Goal: Task Accomplishment & Management: Manage account settings

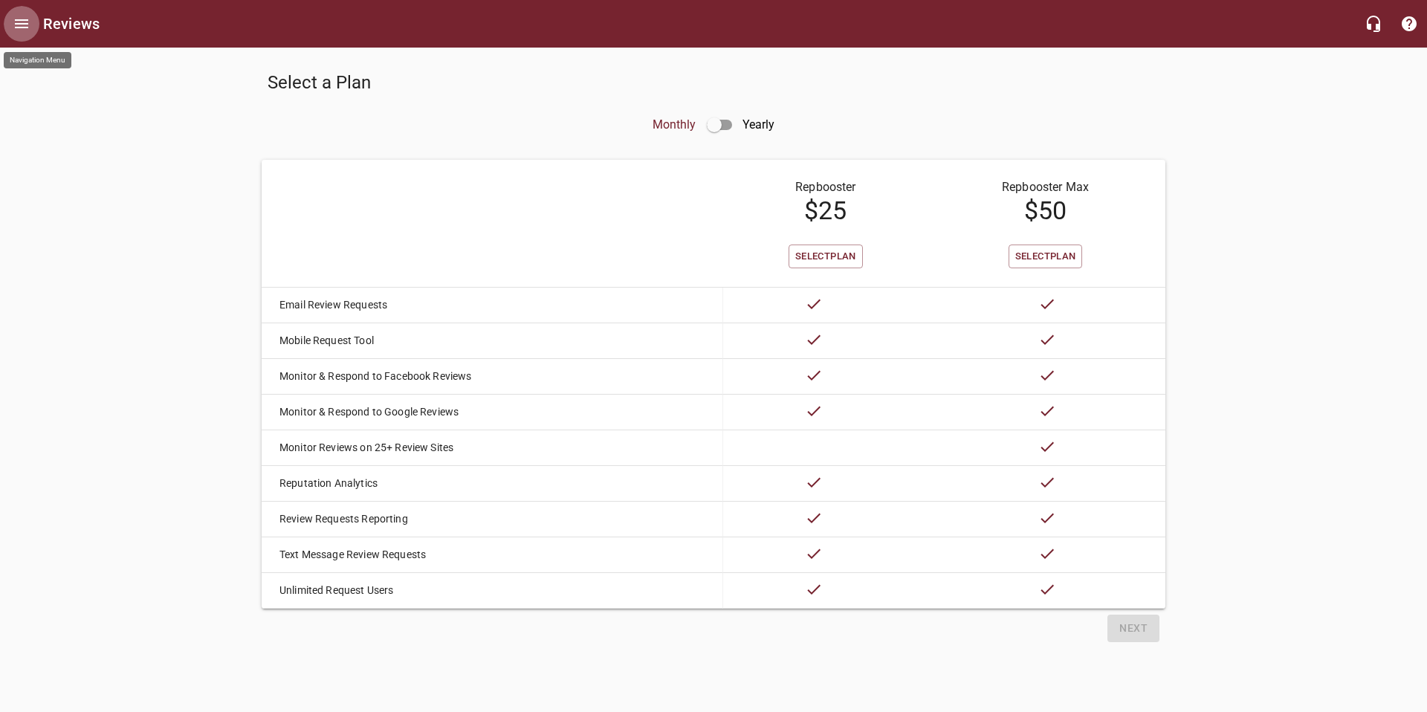
click at [25, 19] on icon "Open drawer" at bounding box center [22, 24] width 18 height 18
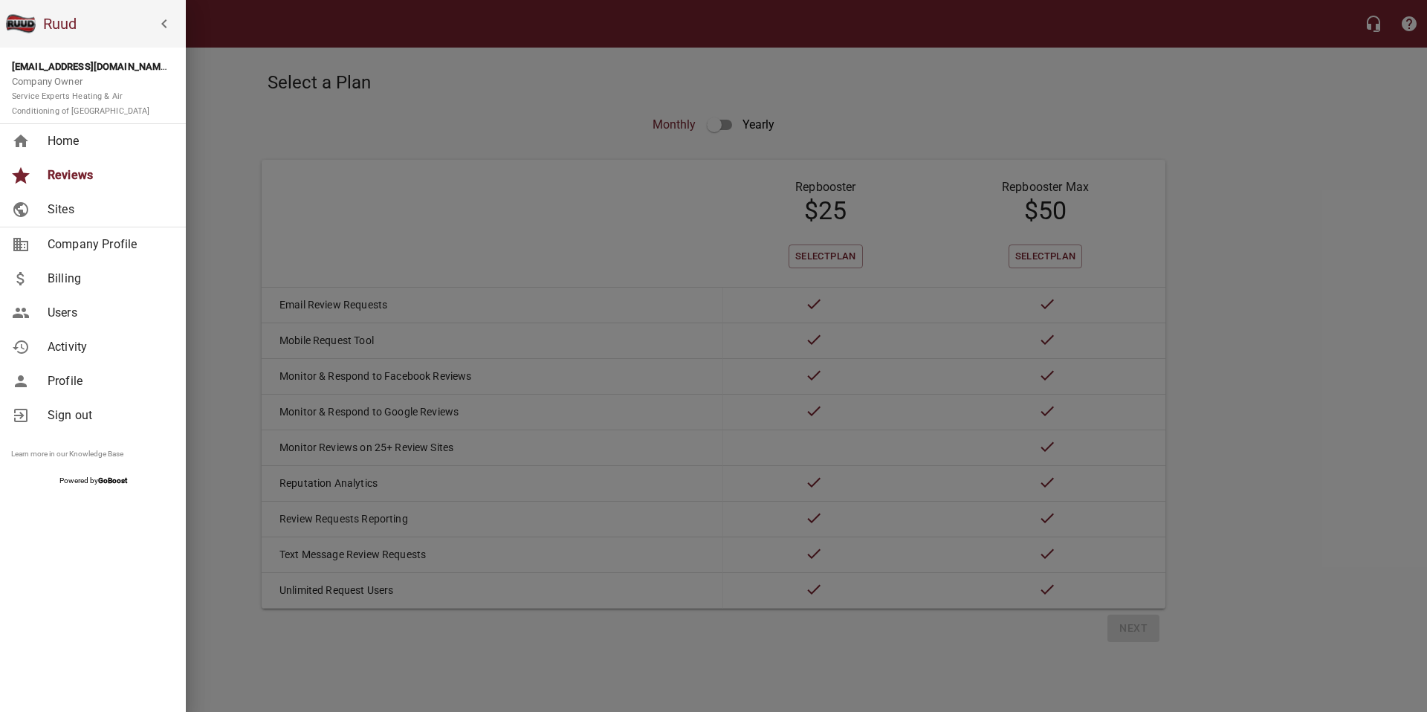
click at [79, 238] on span "Company Profile" at bounding box center [108, 245] width 120 height 18
select select "[US_STATE]"
